Goal: Information Seeking & Learning: Check status

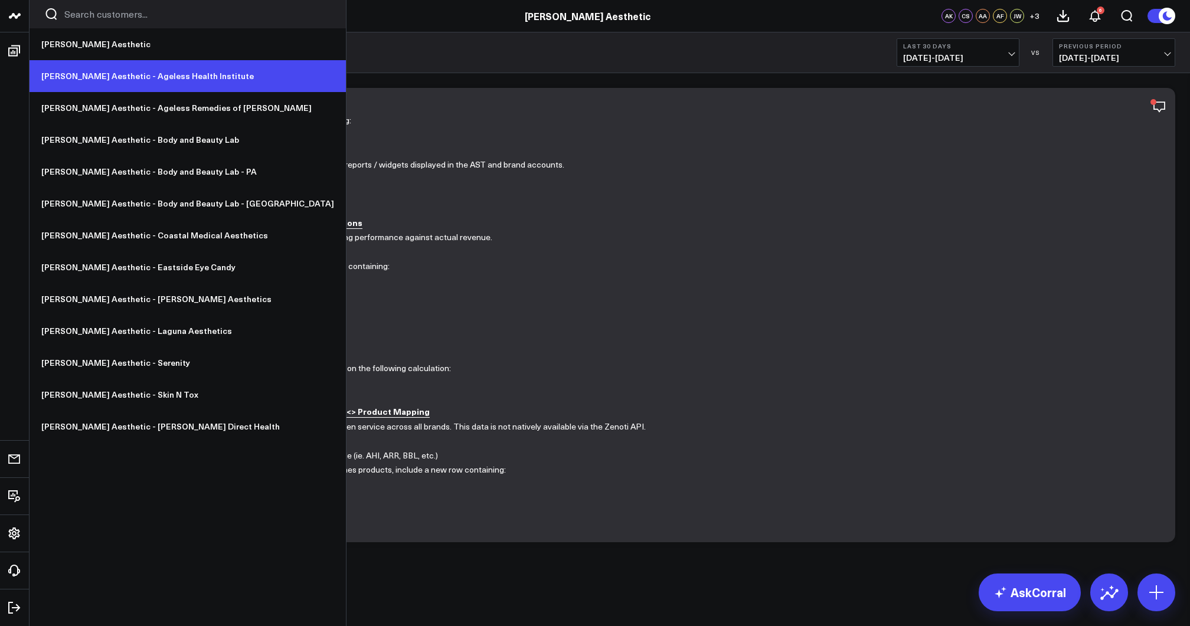
click at [85, 74] on link "[PERSON_NAME] Aesthetic - Ageless Health Institute" at bounding box center [188, 76] width 316 height 32
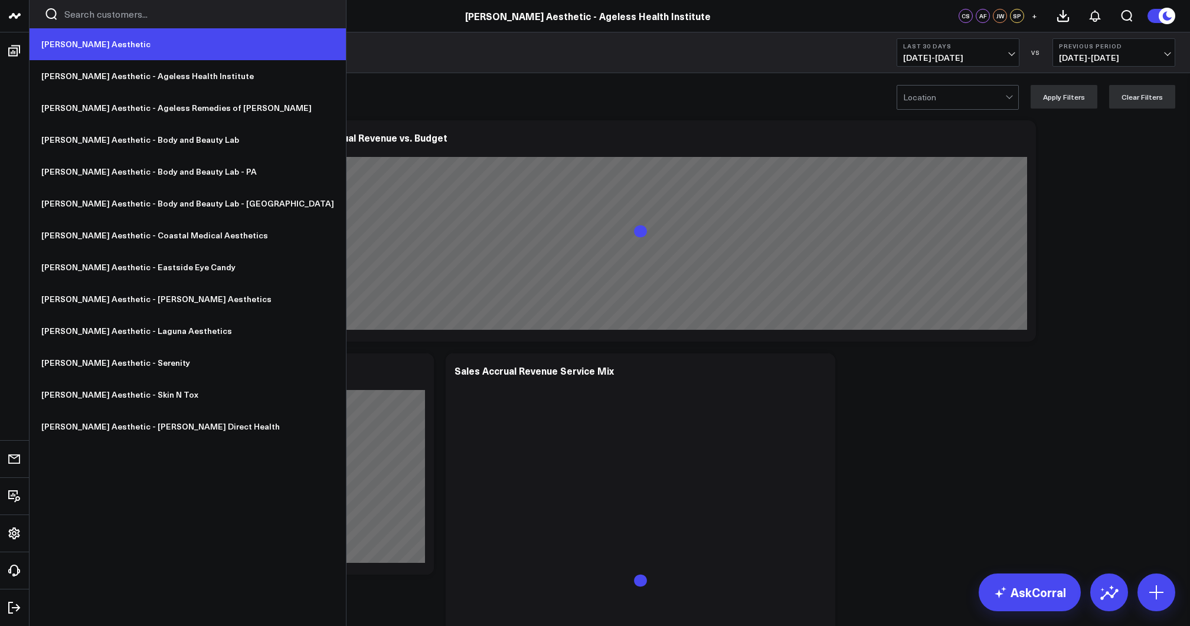
click at [64, 47] on link "[PERSON_NAME] Aesthetic" at bounding box center [188, 44] width 316 height 32
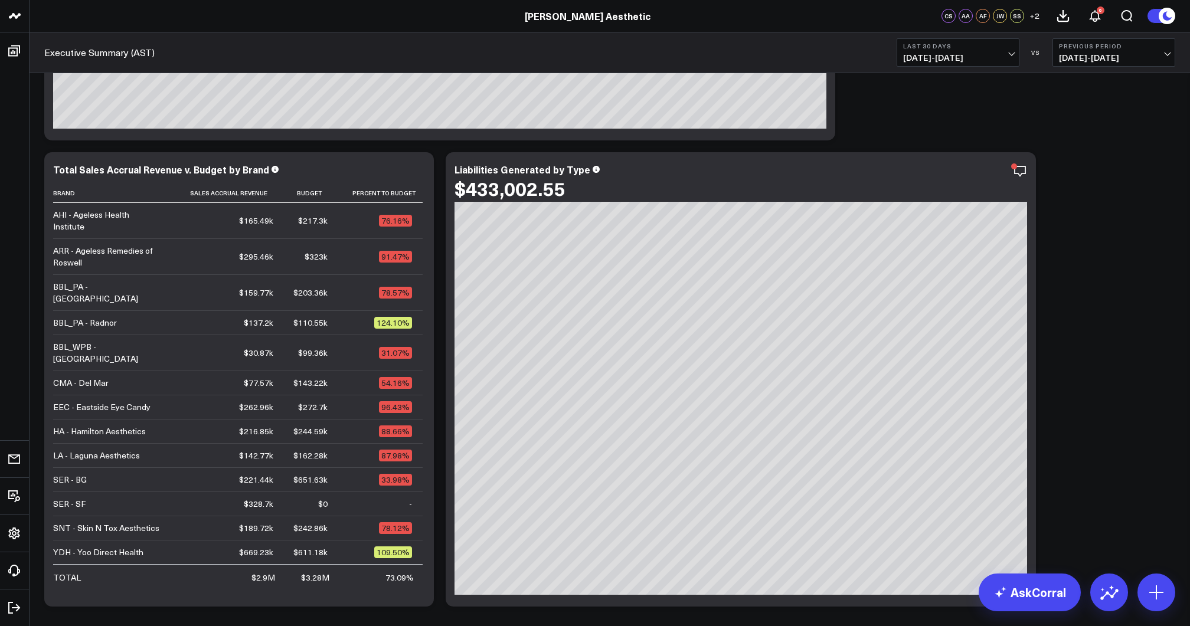
scroll to position [202, 0]
click at [981, 46] on b "Last 30 Days" at bounding box center [958, 46] width 110 height 7
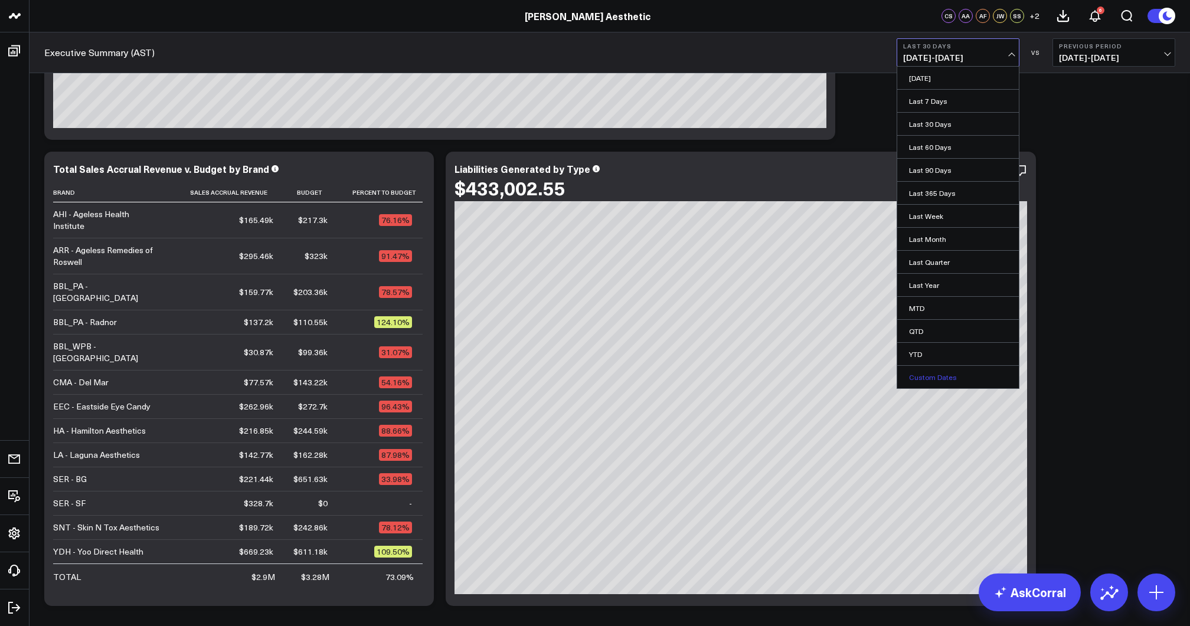
click at [933, 372] on link "Custom Dates" at bounding box center [958, 377] width 122 height 22
select select "8"
select select "2025"
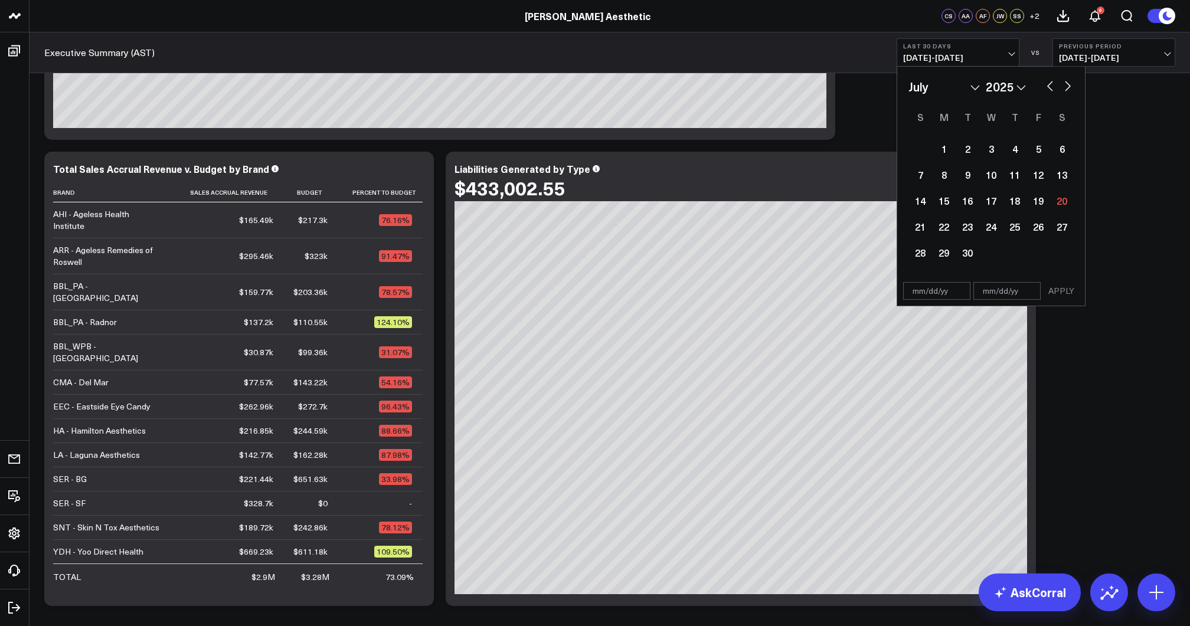
select select "6"
select select "2025"
click at [959, 152] on div "1" at bounding box center [968, 149] width 24 height 24
type input "07/01/25"
select select "6"
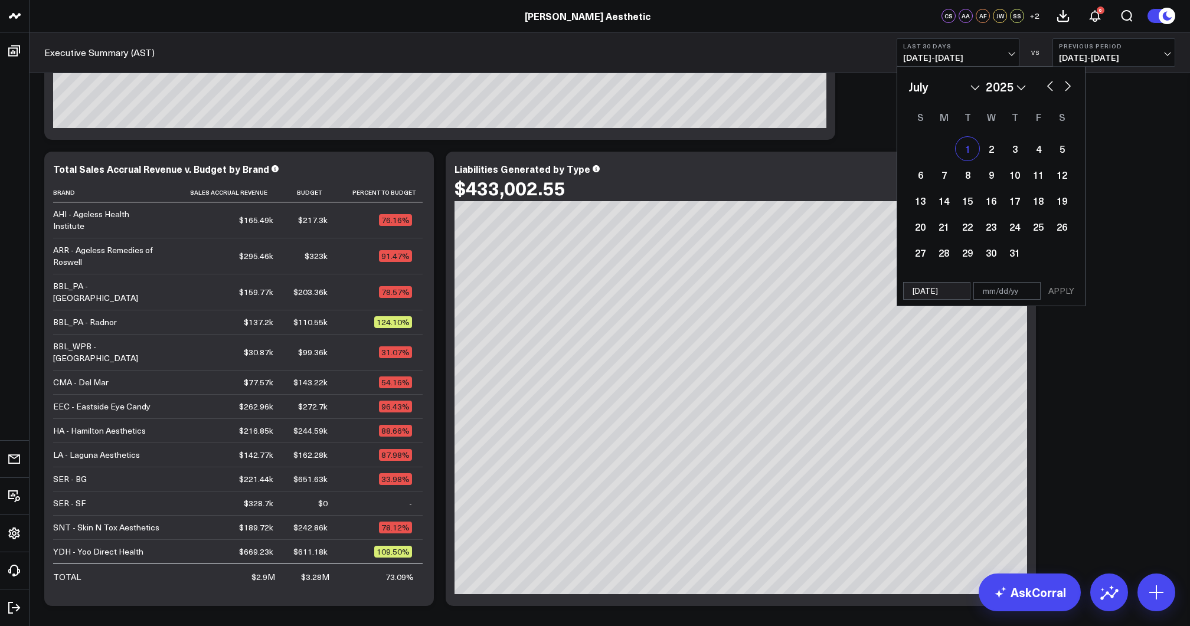
select select "2025"
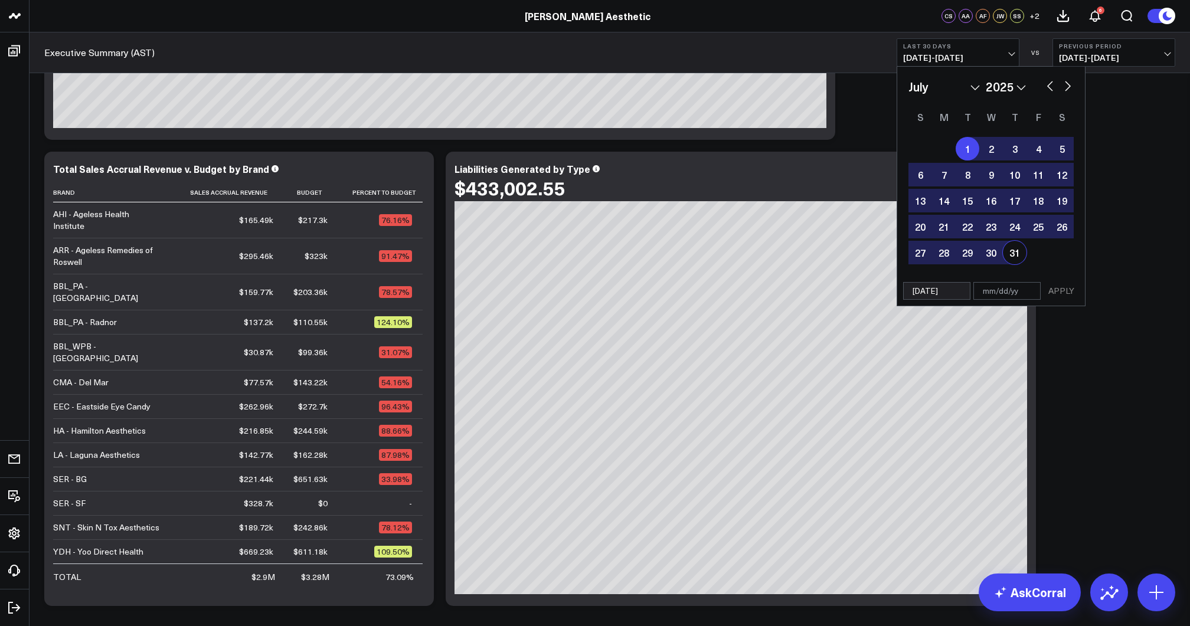
click at [1017, 254] on div "31" at bounding box center [1015, 253] width 24 height 24
type input "07/31/25"
select select "6"
select select "2025"
click at [1054, 289] on button "APPLY" at bounding box center [1061, 291] width 35 height 18
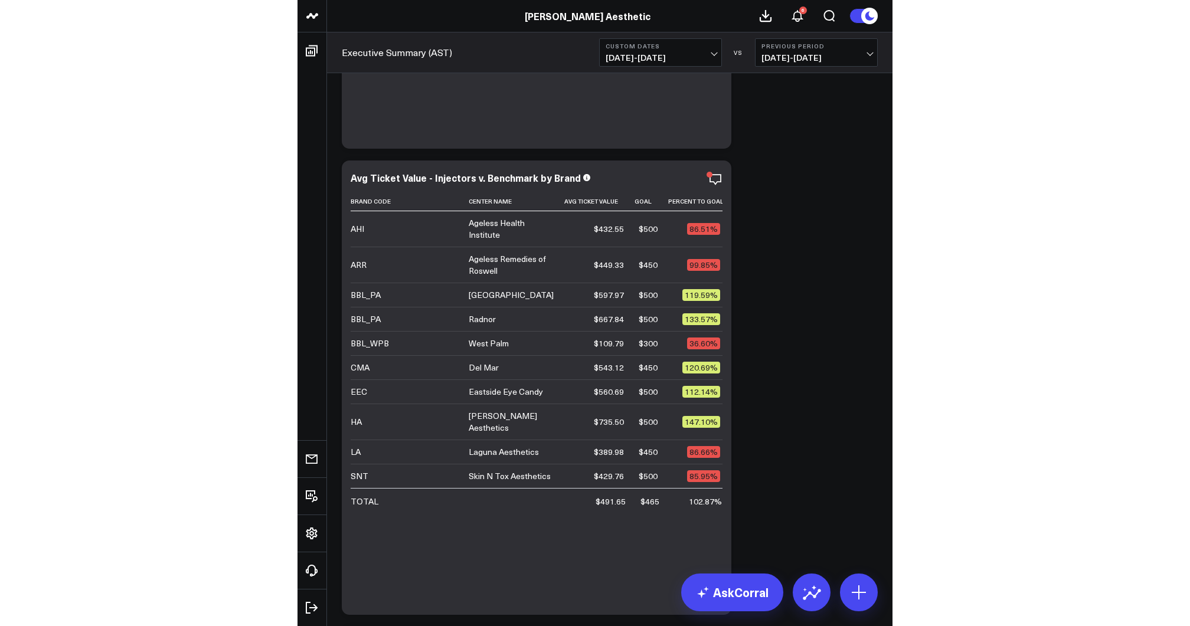
scroll to position [3959, 0]
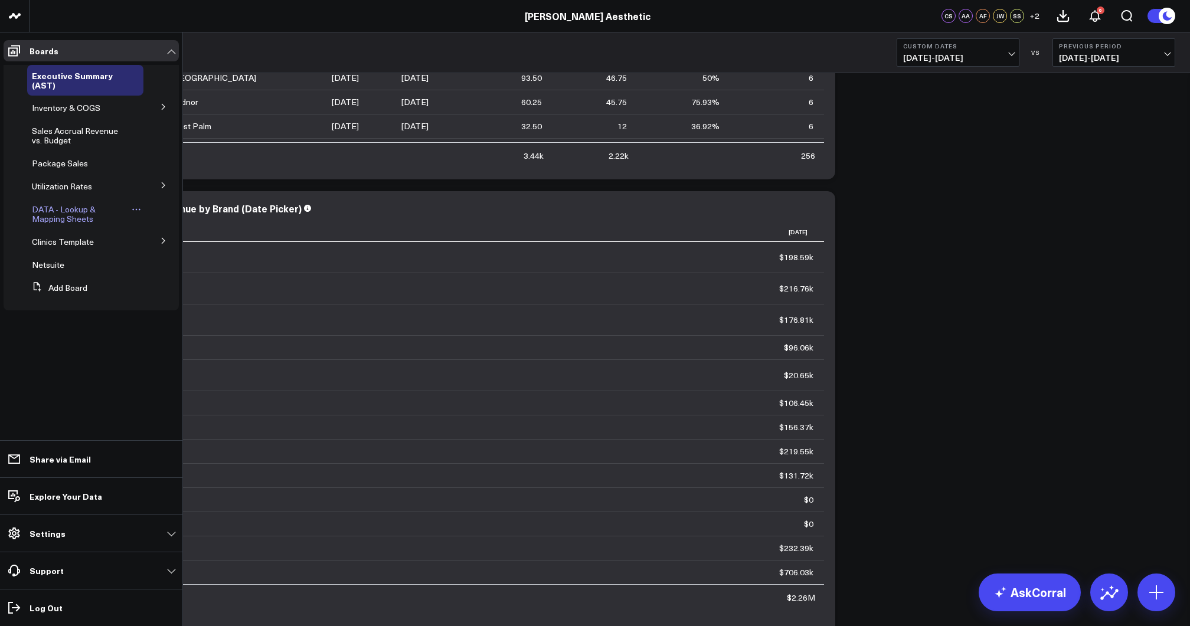
click at [61, 214] on span "DATA - Lookup & Mapping Sheets" at bounding box center [64, 214] width 64 height 21
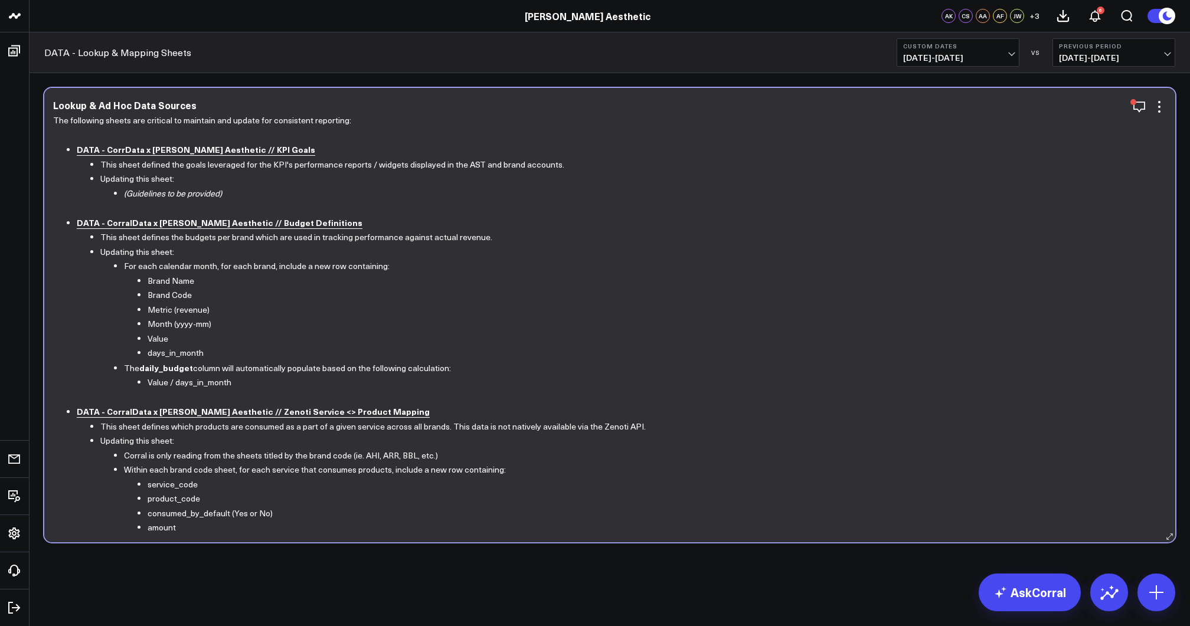
click at [207, 148] on b "DATA - CorrData x Annie Aesthetic // KPI Goals" at bounding box center [196, 149] width 239 height 12
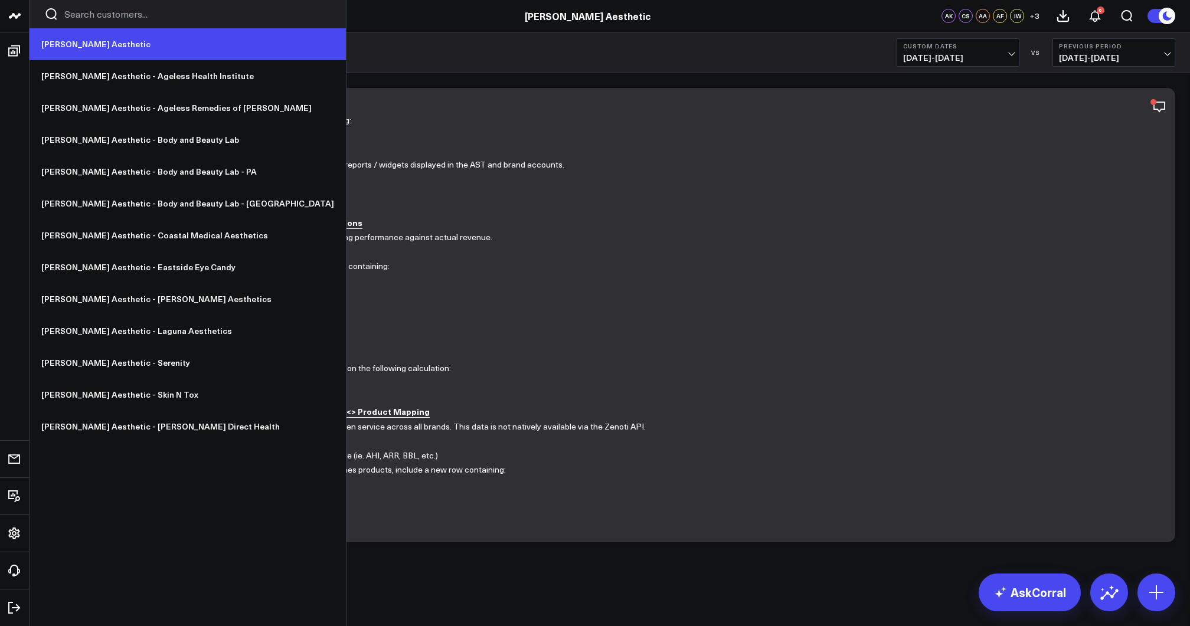
click at [58, 38] on link "[PERSON_NAME] Aesthetic" at bounding box center [188, 44] width 316 height 32
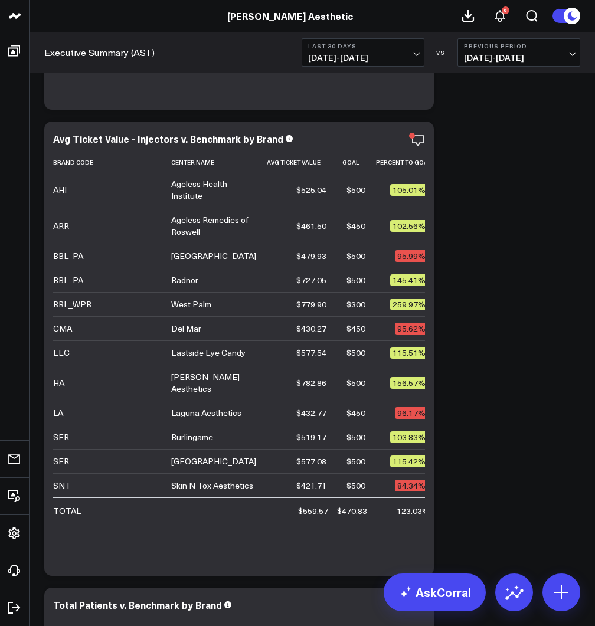
scroll to position [3995, 0]
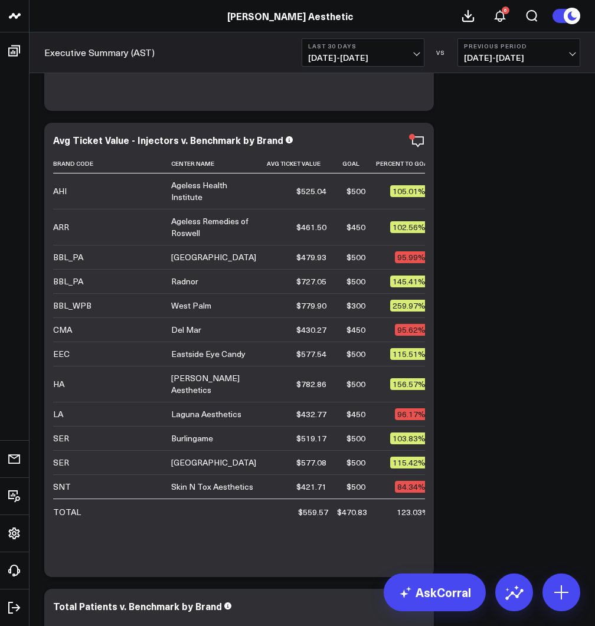
type textarea "779.90"
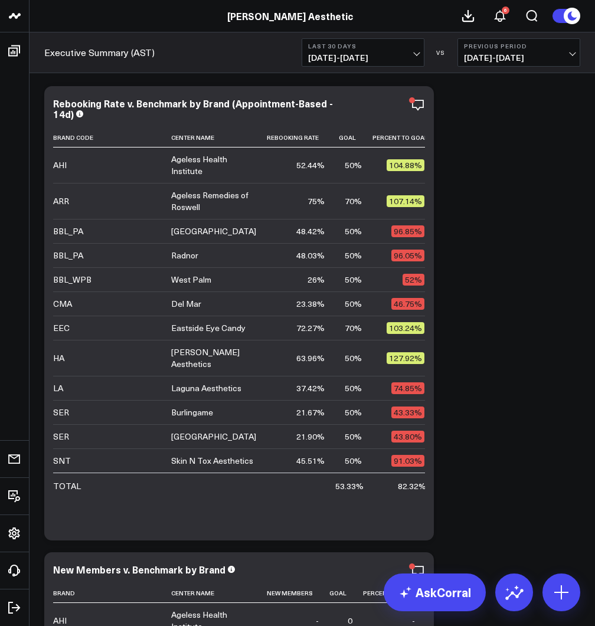
scroll to position [1217, 0]
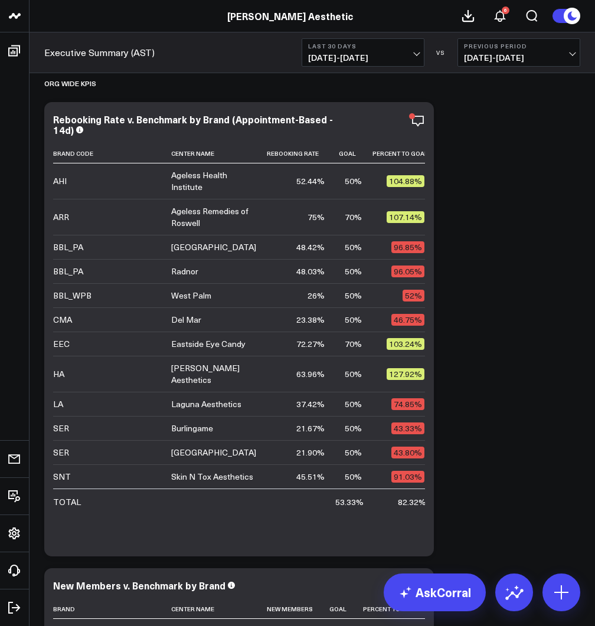
click at [393, 55] on span "08/21/25 - 09/19/25" at bounding box center [363, 57] width 110 height 9
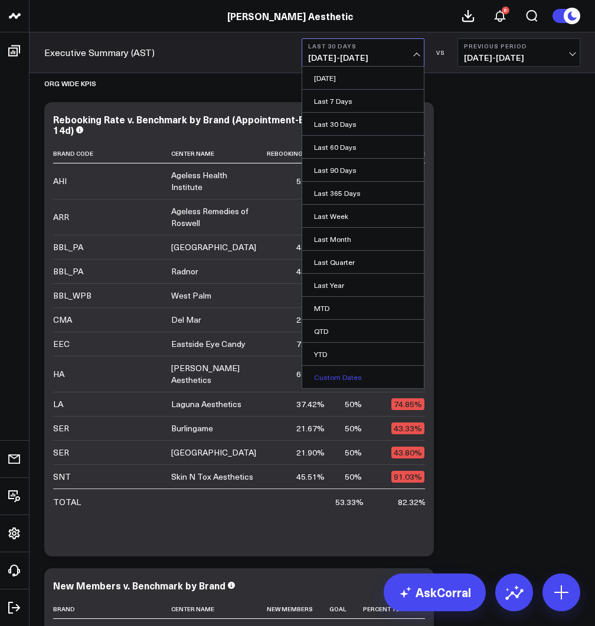
click at [347, 375] on link "Custom Dates" at bounding box center [363, 377] width 122 height 22
select select "8"
select select "2025"
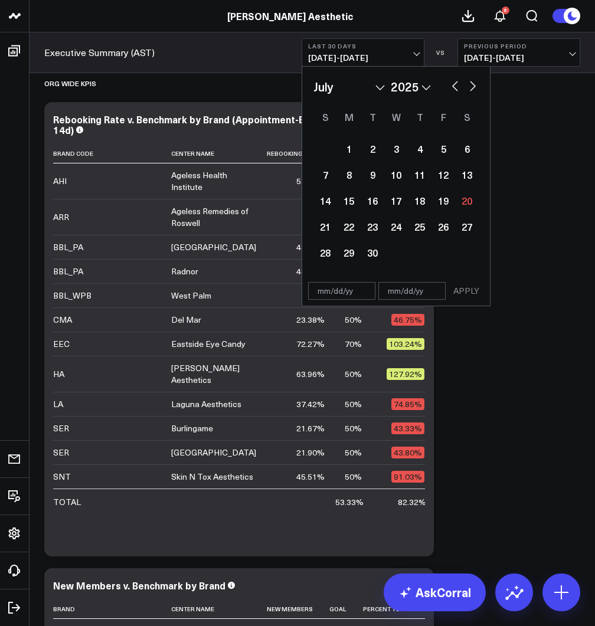
select select "6"
select select "2025"
click at [369, 153] on div "1" at bounding box center [373, 149] width 24 height 24
type input "07/01/25"
select select "6"
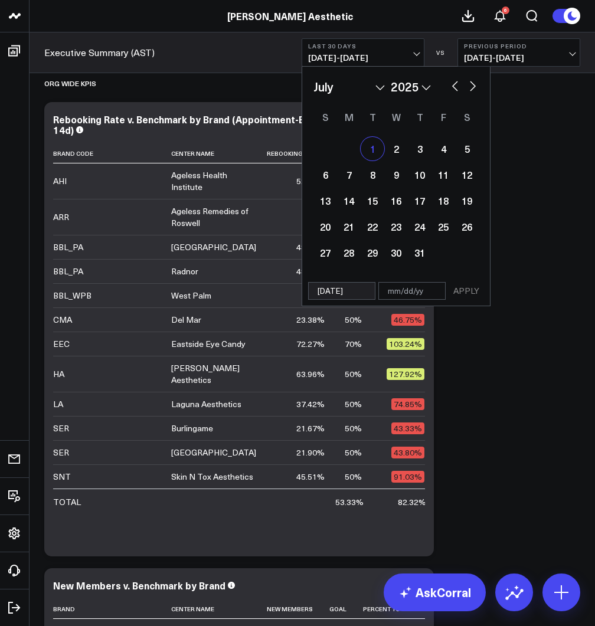
select select "2025"
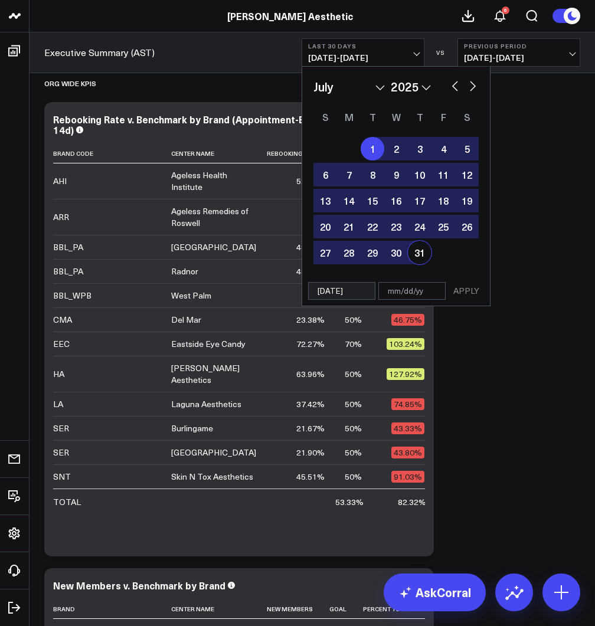
click at [416, 262] on div "31" at bounding box center [420, 253] width 24 height 24
type input "07/31/25"
select select "6"
select select "2025"
click at [466, 294] on button "APPLY" at bounding box center [466, 291] width 35 height 18
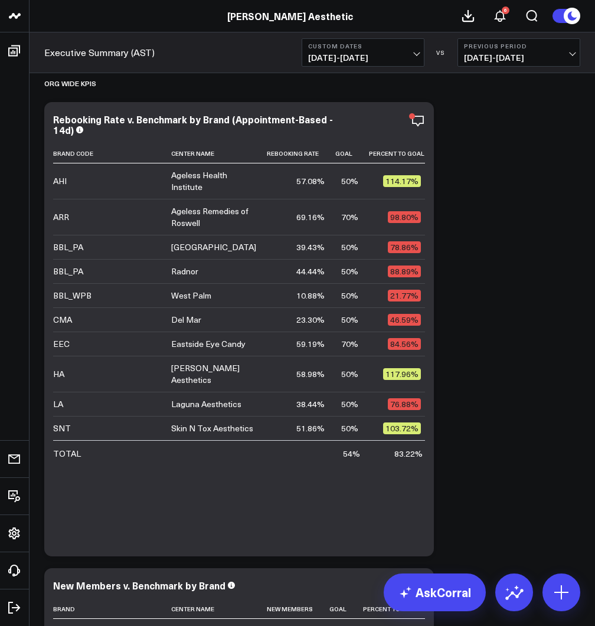
click at [385, 58] on span "07/01/25 - 07/31/25" at bounding box center [363, 57] width 110 height 9
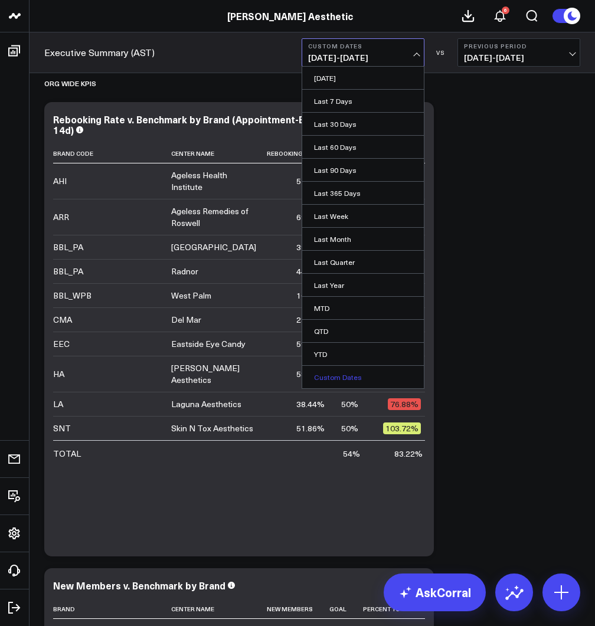
click at [350, 378] on link "Custom Dates" at bounding box center [363, 377] width 122 height 22
select select "8"
select select "2025"
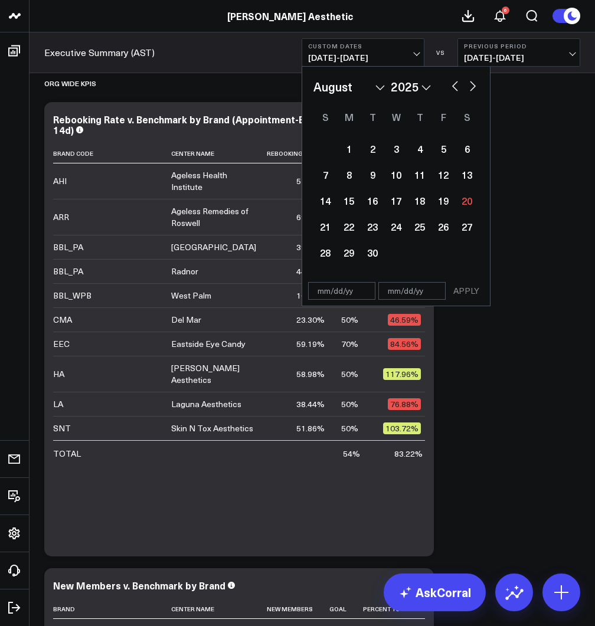
select select "7"
select select "2025"
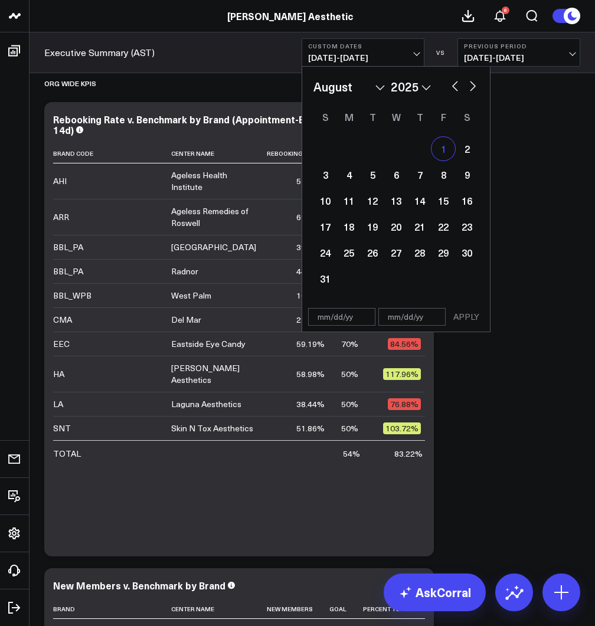
click at [440, 151] on div "1" at bounding box center [444, 149] width 24 height 24
type input "08/01/25"
select select "7"
select select "2025"
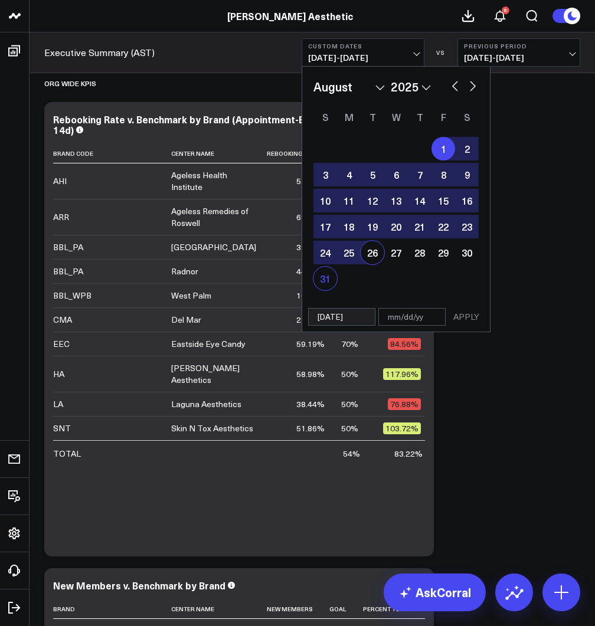
click at [326, 280] on div "31" at bounding box center [326, 279] width 24 height 24
select select "7"
select select "2025"
type input "08/31/25"
click at [472, 319] on button "APPLY" at bounding box center [466, 317] width 35 height 18
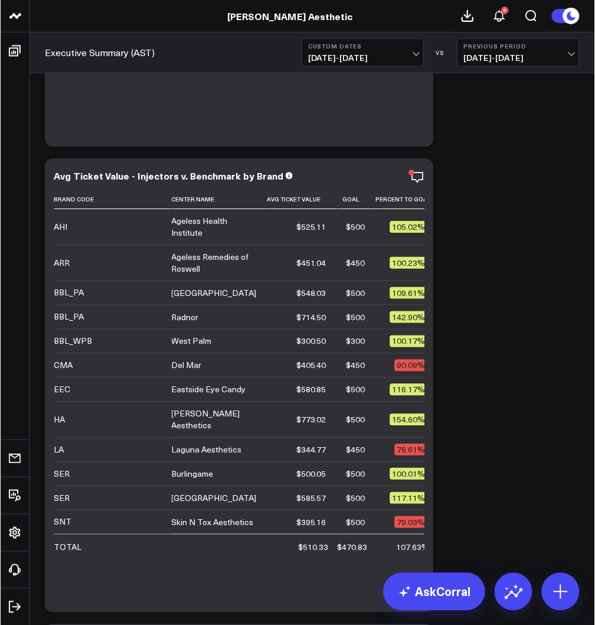
scroll to position [3961, 0]
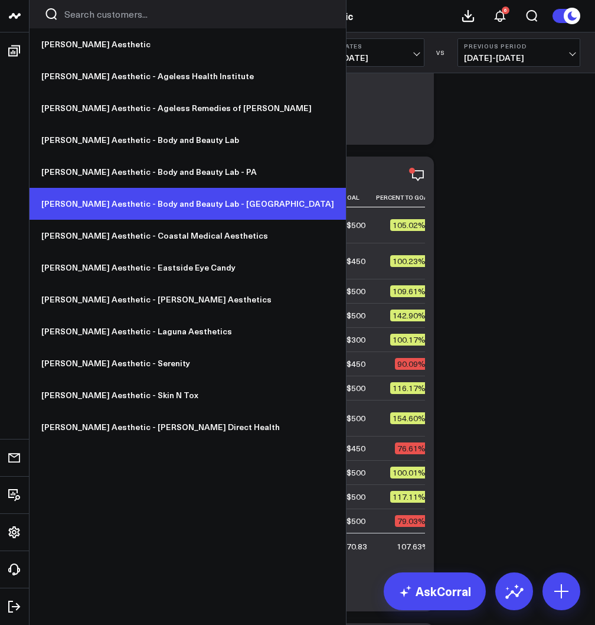
click at [130, 202] on link "[PERSON_NAME] Aesthetic - Body and Beauty Lab - [GEOGRAPHIC_DATA]" at bounding box center [188, 204] width 316 height 32
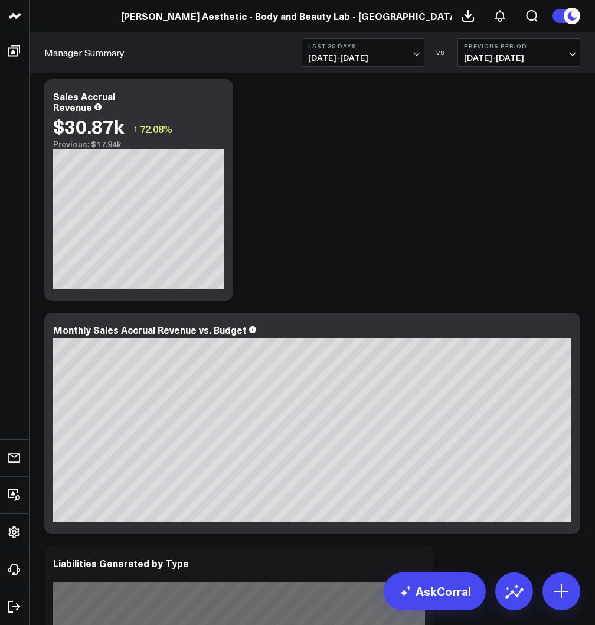
scroll to position [45, 0]
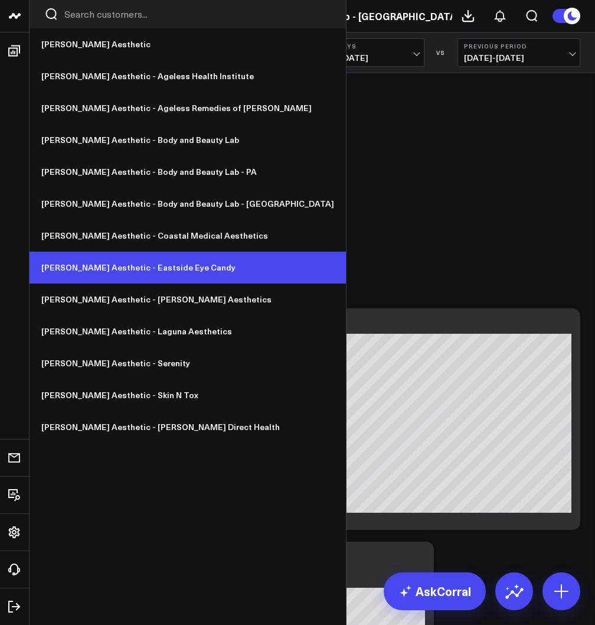
click at [122, 272] on link "[PERSON_NAME] Aesthetic - Eastside Eye Candy" at bounding box center [188, 268] width 316 height 32
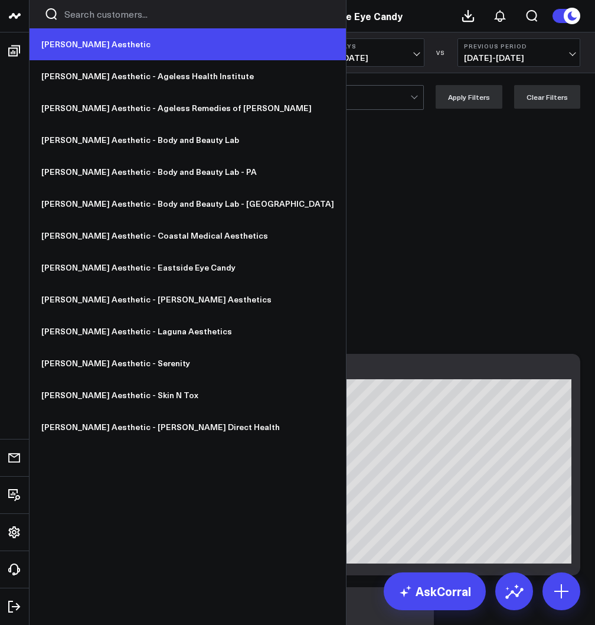
type textarea "156370"
click at [63, 41] on link "[PERSON_NAME] Aesthetic" at bounding box center [188, 44] width 316 height 32
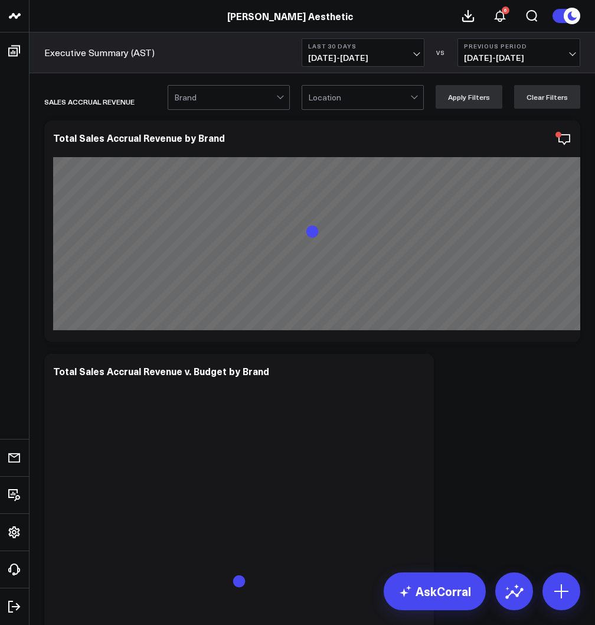
click at [361, 54] on span "[DATE] - [DATE]" at bounding box center [363, 57] width 110 height 9
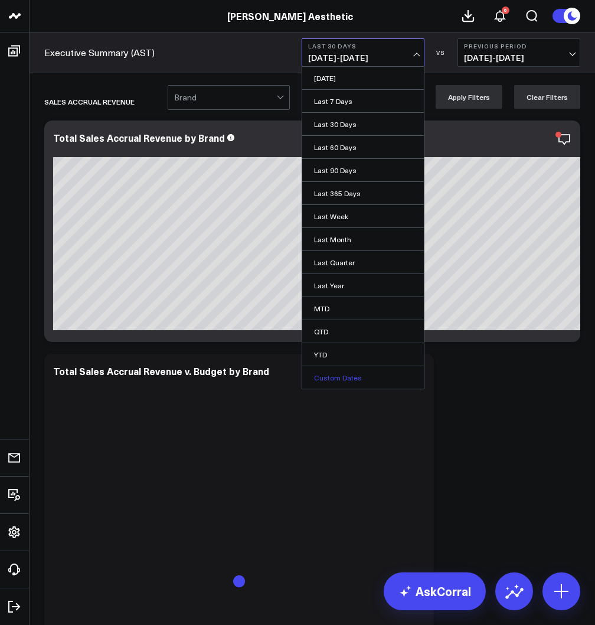
click at [354, 374] on link "Custom Dates" at bounding box center [363, 377] width 122 height 22
select select "8"
select select "2025"
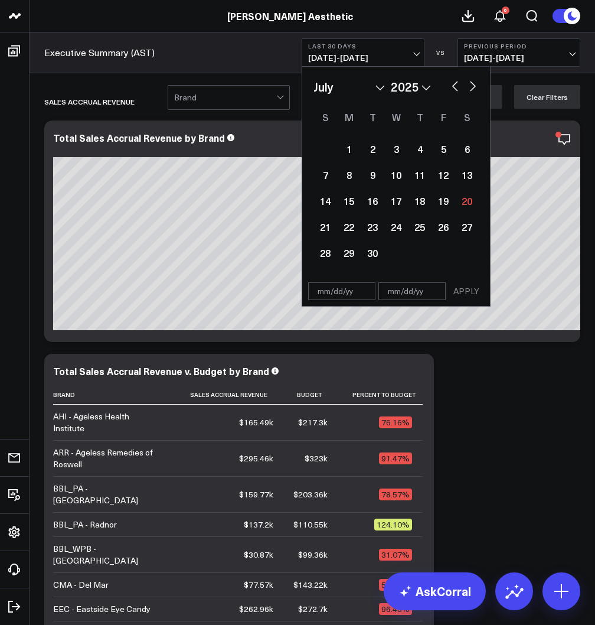
select select "6"
select select "2025"
click at [370, 155] on div "1" at bounding box center [373, 149] width 24 height 24
type input "[DATE]"
select select "6"
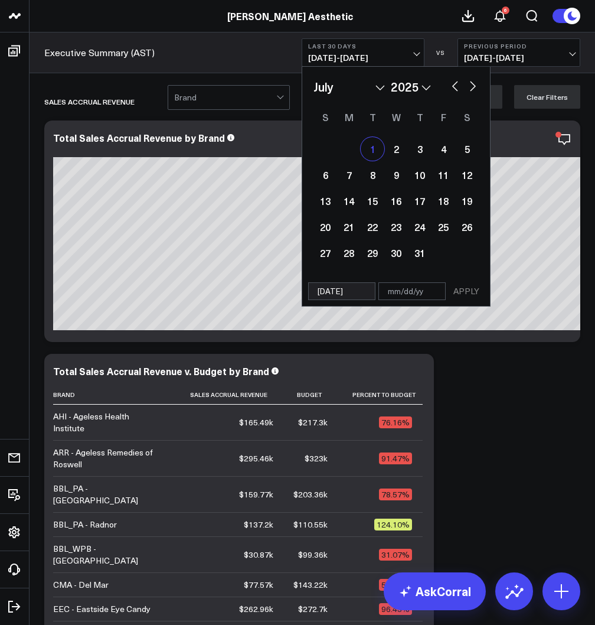
select select "2025"
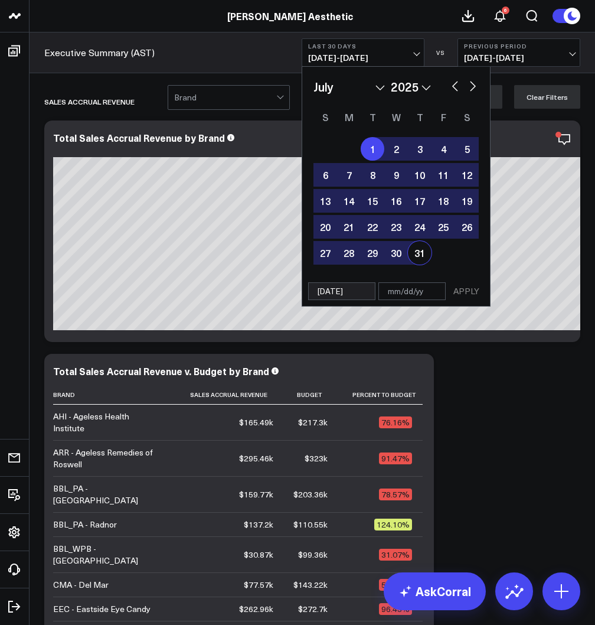
click at [416, 255] on div "31" at bounding box center [420, 253] width 24 height 24
type input "[DATE]"
select select "6"
select select "2025"
click at [470, 296] on button "APPLY" at bounding box center [466, 291] width 35 height 18
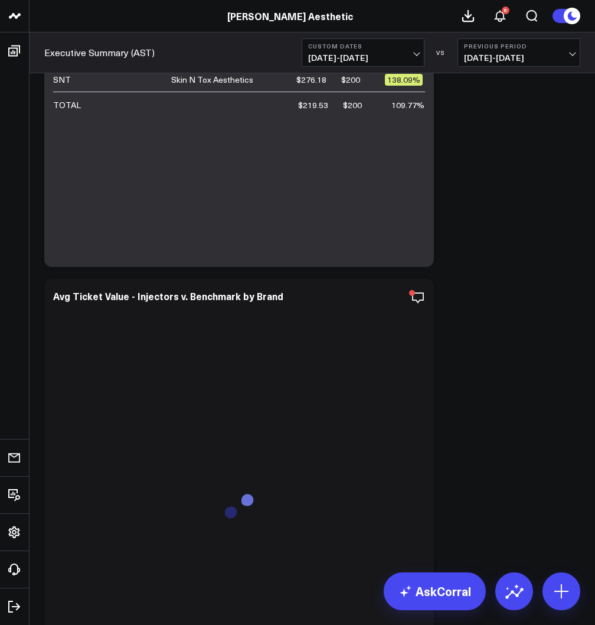
scroll to position [3931, 0]
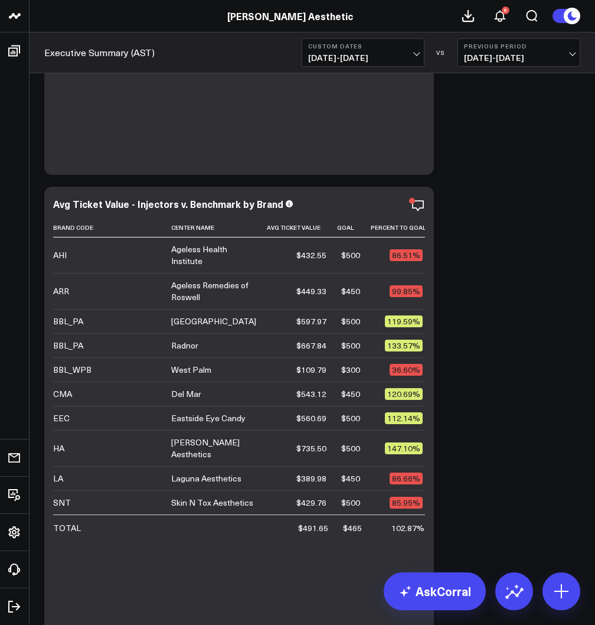
click at [392, 60] on span "[DATE] - [DATE]" at bounding box center [363, 57] width 110 height 9
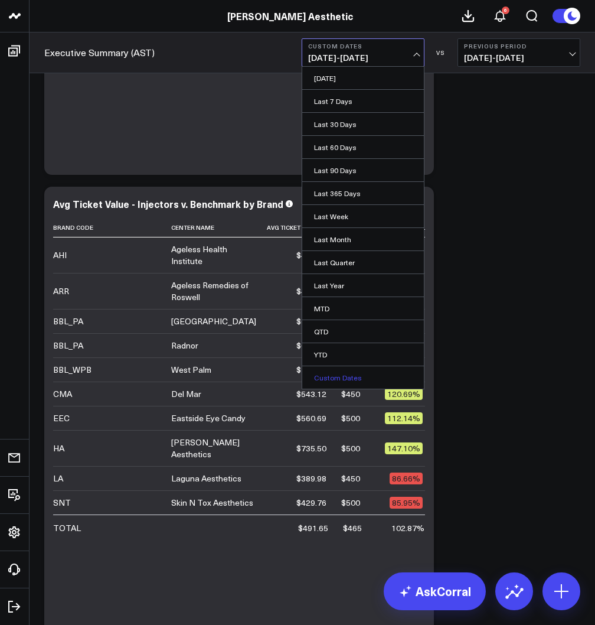
click at [345, 377] on link "Custom Dates" at bounding box center [363, 377] width 122 height 22
select select "8"
select select "2025"
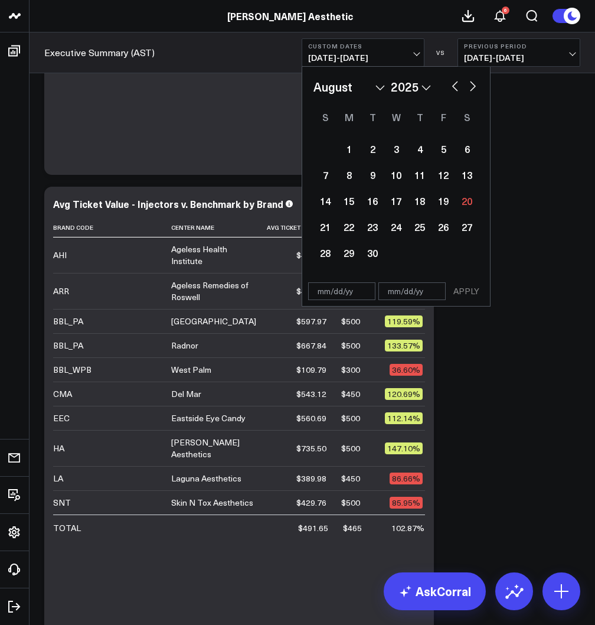
select select "7"
select select "2025"
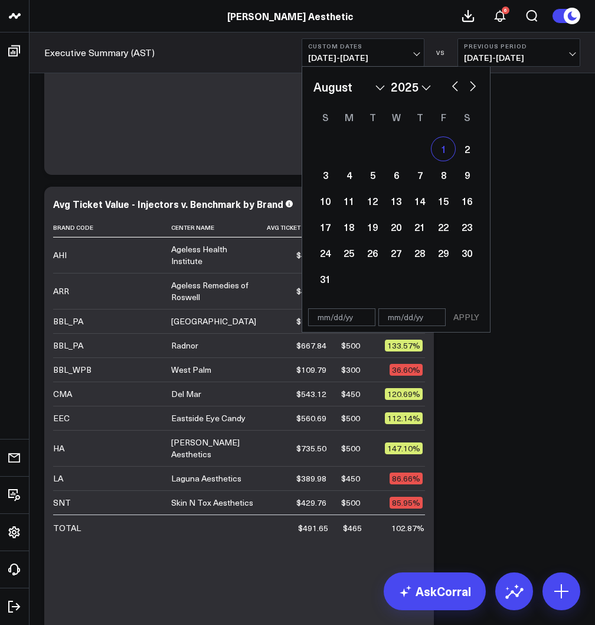
click at [448, 155] on div "1" at bounding box center [444, 149] width 24 height 24
type input "[DATE]"
select select "7"
select select "2025"
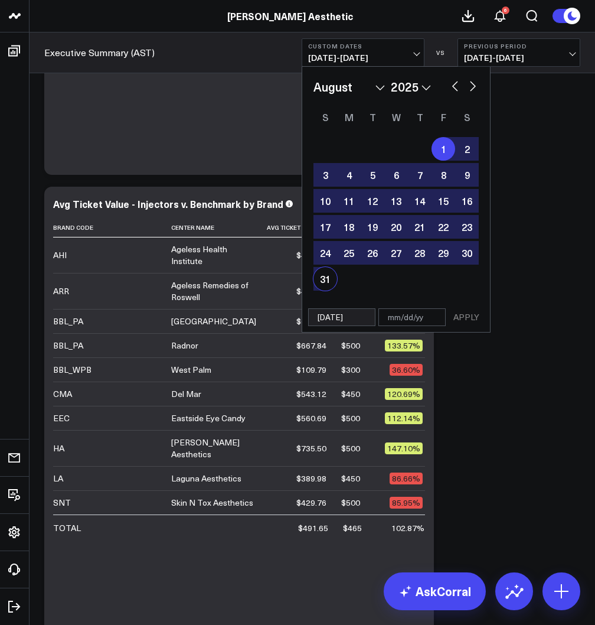
click at [322, 273] on div "31" at bounding box center [326, 279] width 24 height 24
type input "[DATE]"
select select "7"
select select "2025"
click at [466, 317] on button "APPLY" at bounding box center [466, 317] width 35 height 18
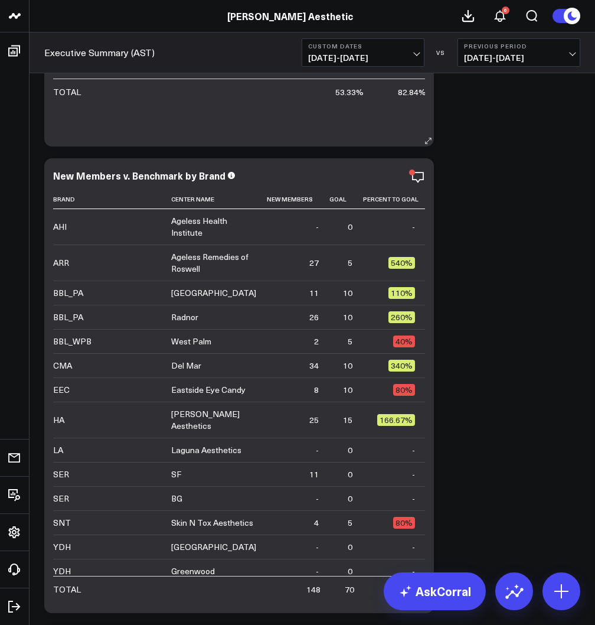
scroll to position [1628, 0]
click at [396, 54] on span "[DATE] - [DATE]" at bounding box center [363, 57] width 110 height 9
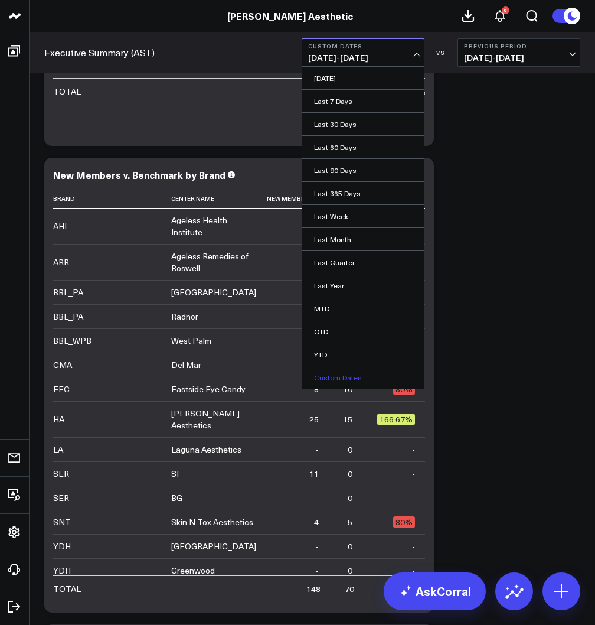
click at [345, 375] on link "Custom Dates" at bounding box center [363, 377] width 122 height 22
select select "8"
select select "2025"
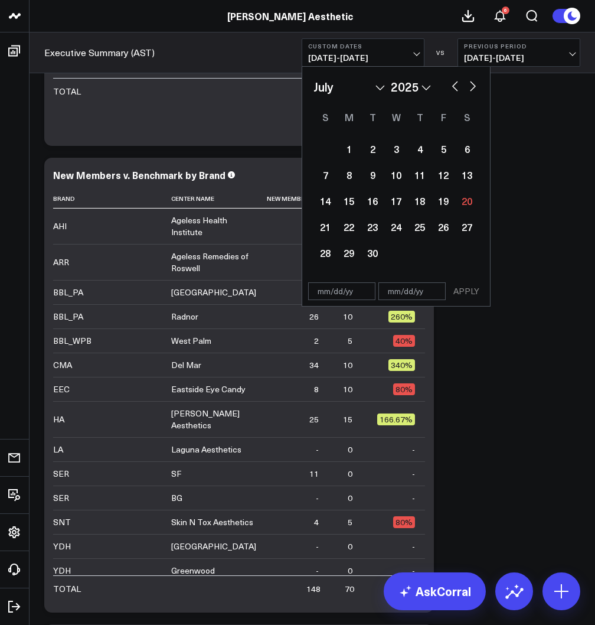
select select "6"
select select "2025"
click at [371, 147] on div "1" at bounding box center [373, 149] width 24 height 24
type input "[DATE]"
select select "6"
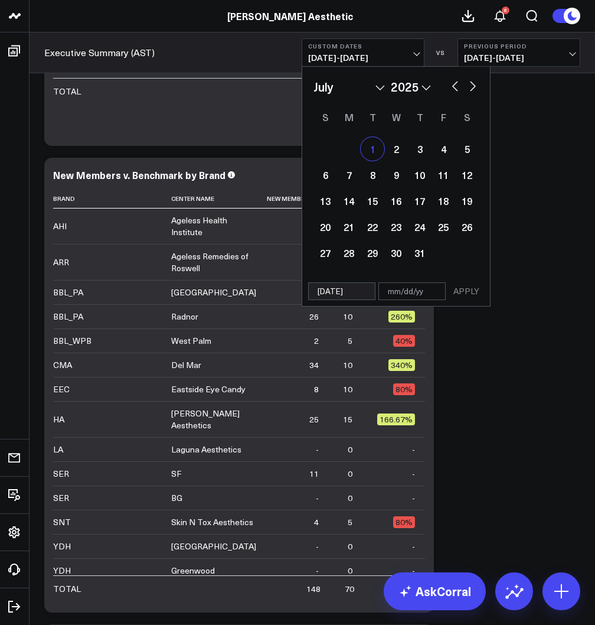
select select "2025"
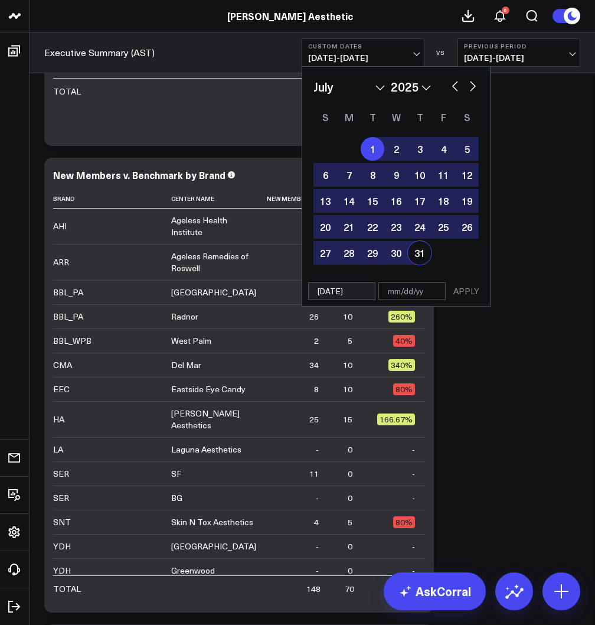
click at [416, 252] on div "31" at bounding box center [420, 253] width 24 height 24
type input "[DATE]"
select select "6"
select select "2025"
click at [465, 295] on button "APPLY" at bounding box center [466, 291] width 35 height 18
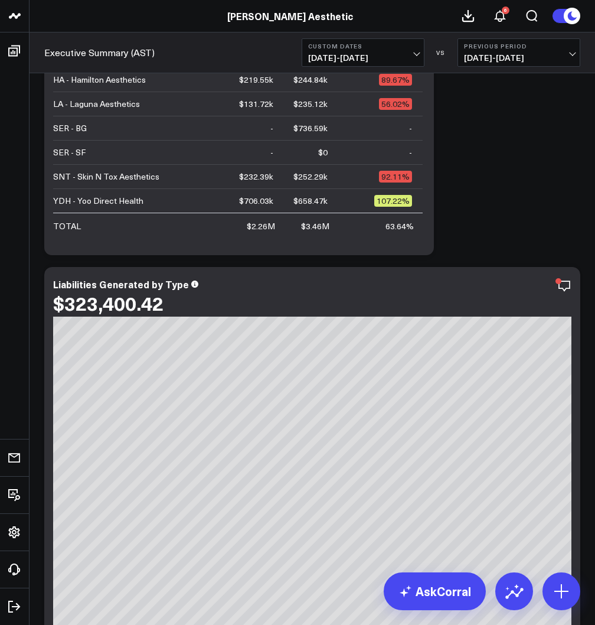
scroll to position [570, 0]
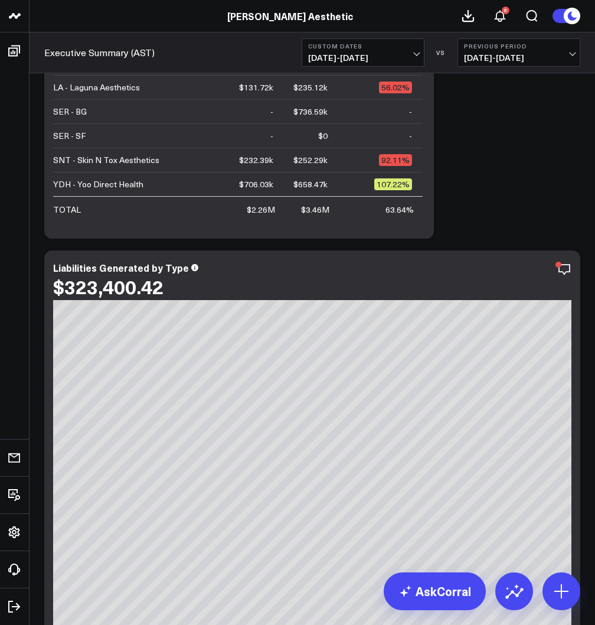
click at [393, 58] on span "[DATE] - [DATE]" at bounding box center [363, 57] width 110 height 9
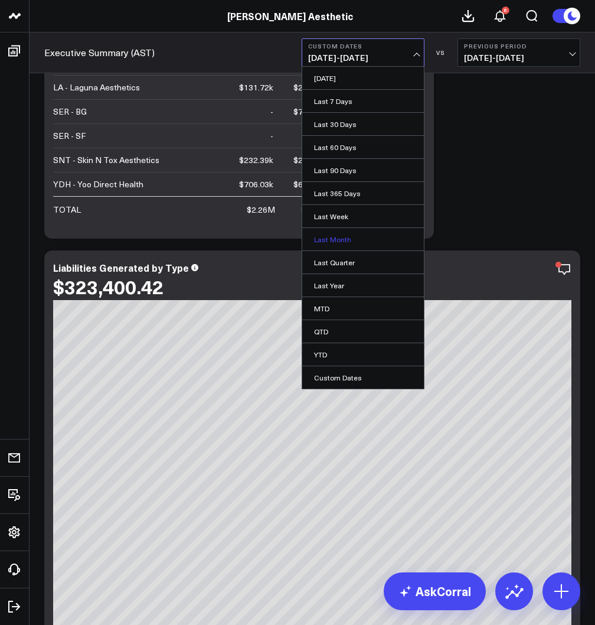
click at [344, 239] on link "Last Month" at bounding box center [363, 239] width 122 height 22
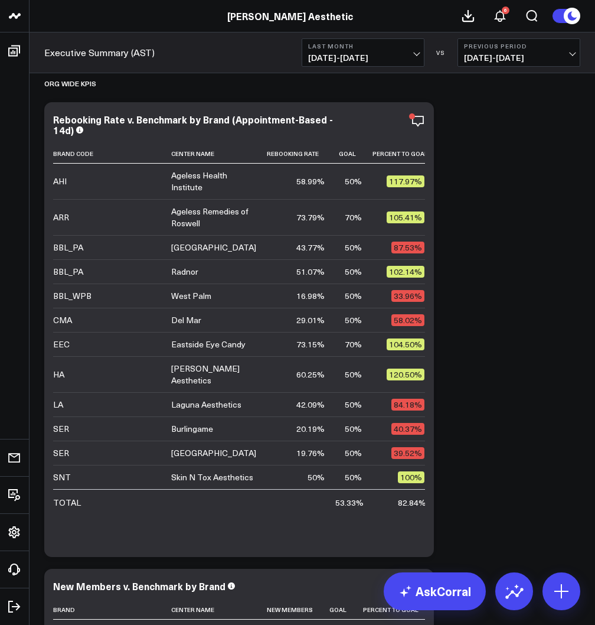
scroll to position [1186, 0]
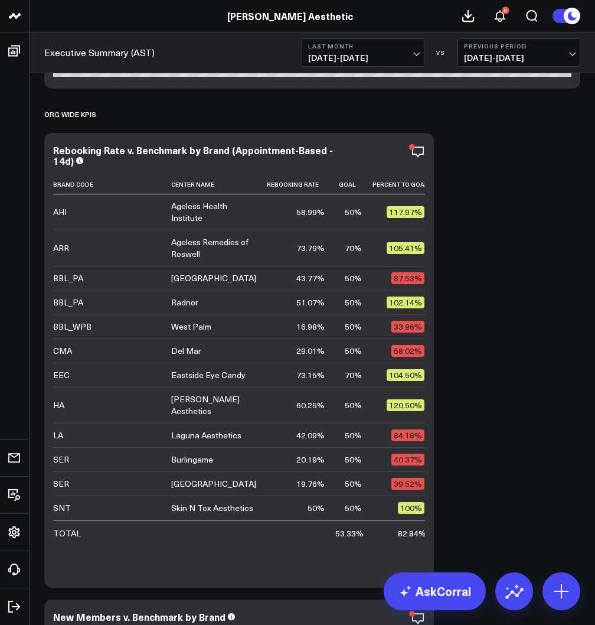
click at [392, 55] on span "[DATE] - [DATE]" at bounding box center [363, 57] width 110 height 9
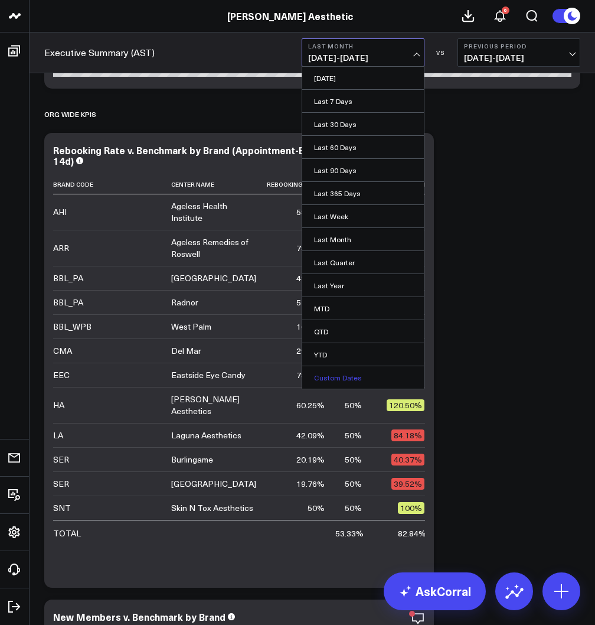
click at [351, 372] on link "Custom Dates" at bounding box center [363, 377] width 122 height 22
select select "8"
select select "2025"
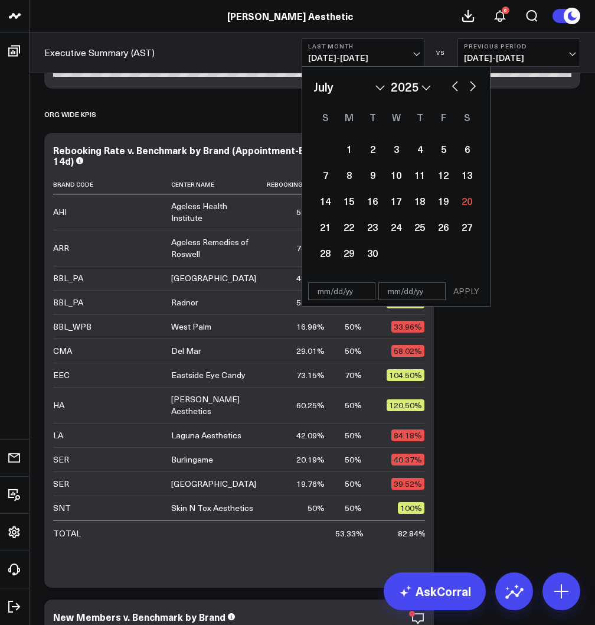
select select "6"
select select "2025"
click at [367, 150] on div "1" at bounding box center [373, 149] width 24 height 24
type input "[DATE]"
select select "6"
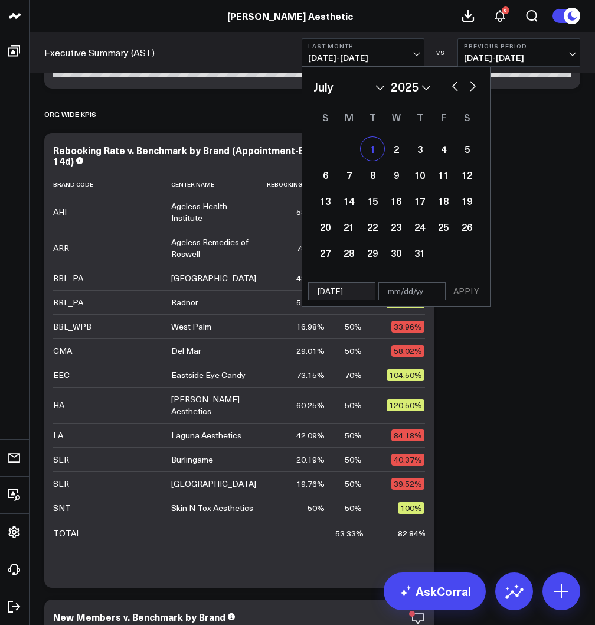
select select "2025"
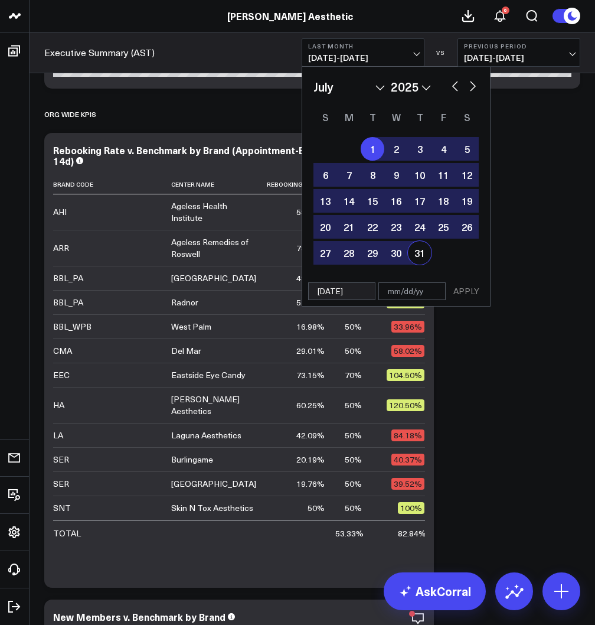
click at [414, 250] on div "31" at bounding box center [420, 253] width 24 height 24
type input "[DATE]"
select select "6"
select select "2025"
click at [463, 286] on button "APPLY" at bounding box center [466, 291] width 35 height 18
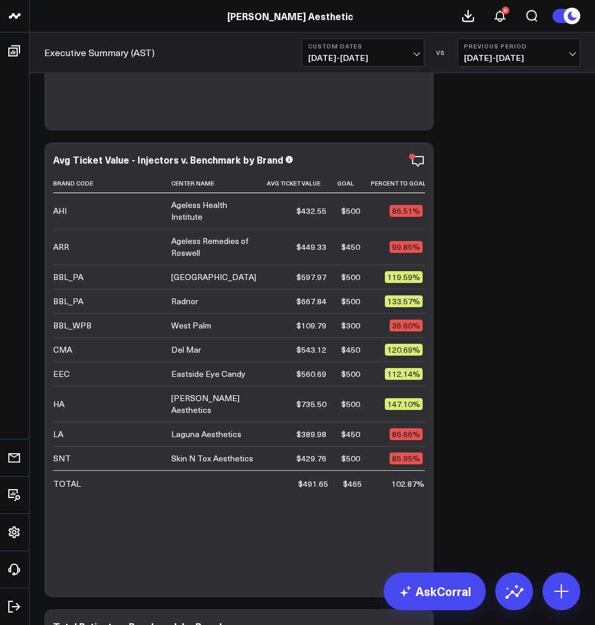
scroll to position [3992, 0]
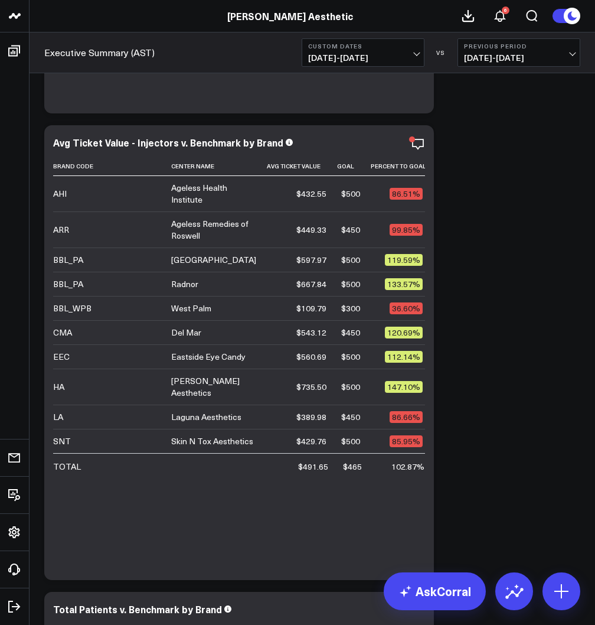
click at [378, 58] on span "[DATE] - [DATE]" at bounding box center [363, 57] width 110 height 9
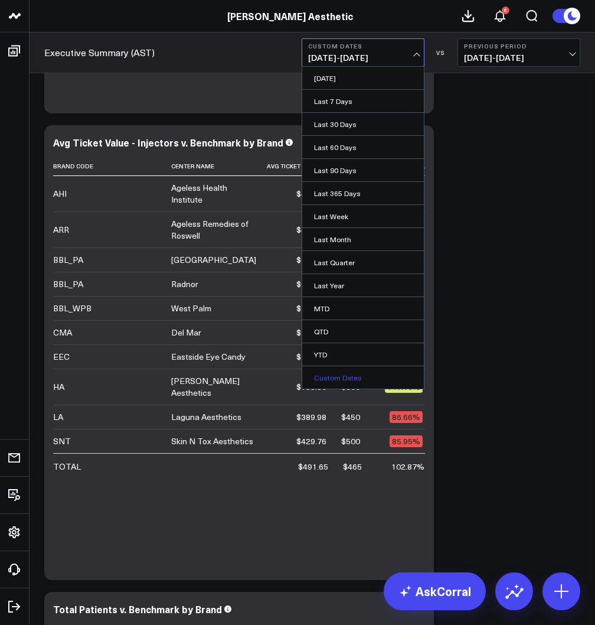
click at [331, 374] on link "Custom Dates" at bounding box center [363, 377] width 122 height 22
select select "8"
select select "2025"
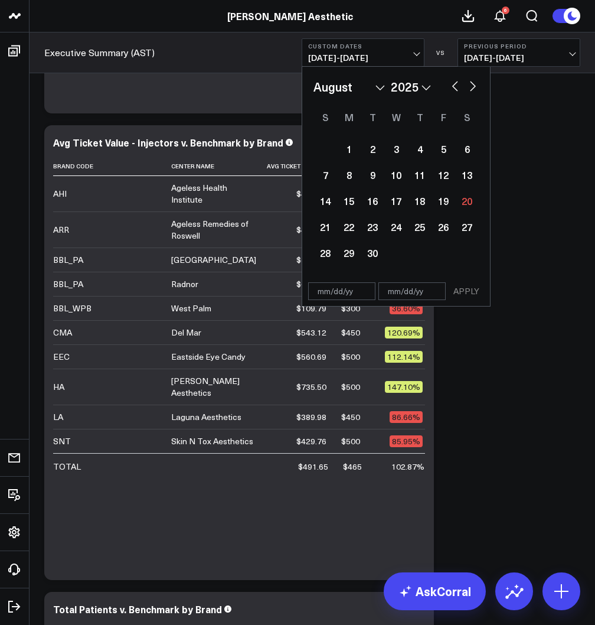
select select "7"
select select "2025"
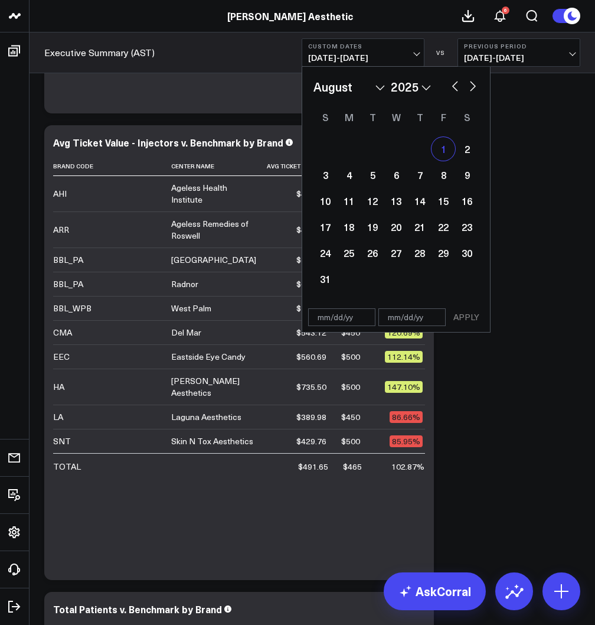
click at [436, 151] on div "1" at bounding box center [444, 149] width 24 height 24
type input "[DATE]"
select select "7"
select select "2025"
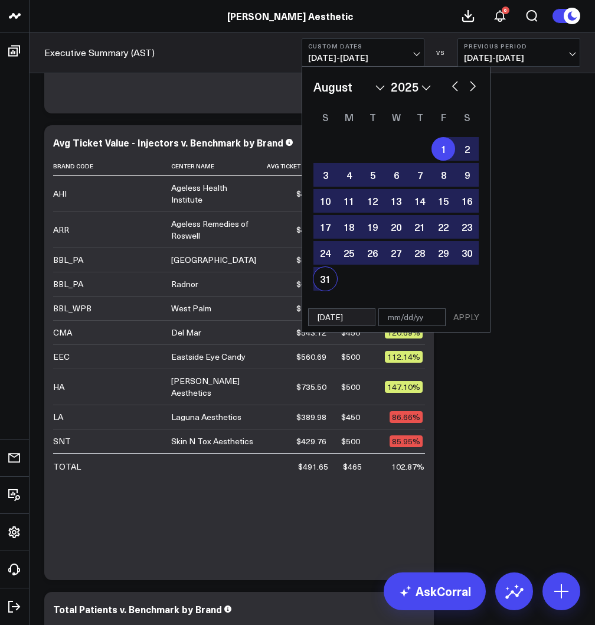
click at [322, 277] on div "31" at bounding box center [326, 279] width 24 height 24
type input "[DATE]"
select select "7"
select select "2025"
click at [466, 320] on button "APPLY" at bounding box center [466, 317] width 35 height 18
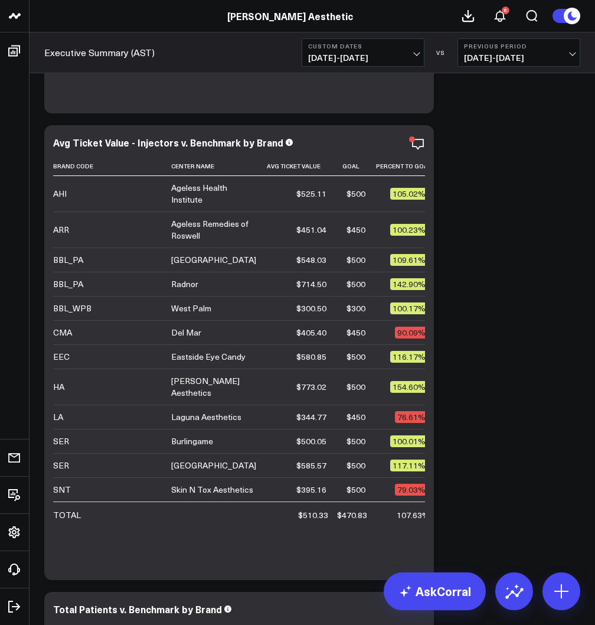
scroll to position [3588, 0]
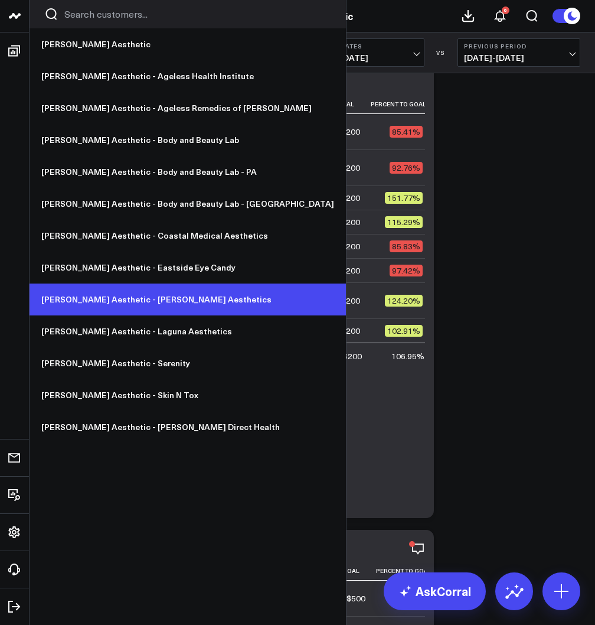
click at [92, 308] on link "[PERSON_NAME] Aesthetic - [PERSON_NAME] Aesthetics" at bounding box center [188, 299] width 316 height 32
